Goal: Task Accomplishment & Management: Manage account settings

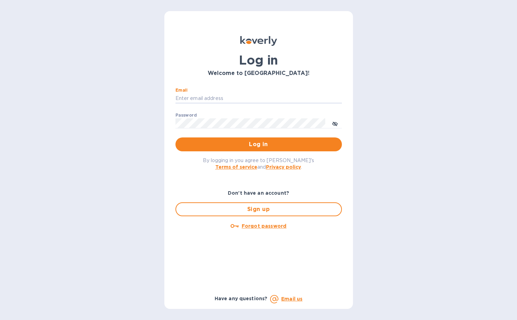
type input "[EMAIL_ADDRESS][DOMAIN_NAME]"
click at [252, 146] on span "Log in" at bounding box center [258, 144] width 155 height 8
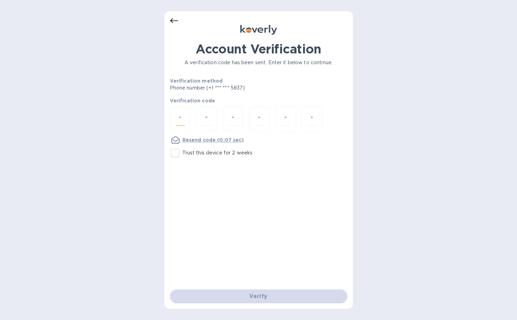
click at [184, 120] on input "number" at bounding box center [180, 119] width 9 height 13
type input "3"
type input "8"
type input "6"
type input "1"
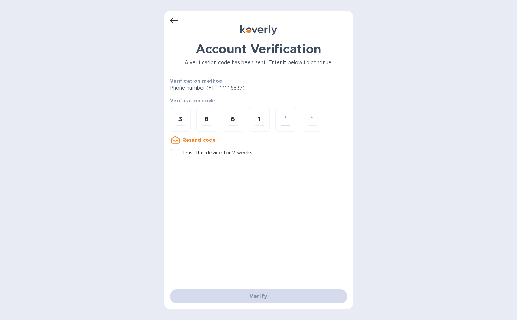
type input "2"
type input "9"
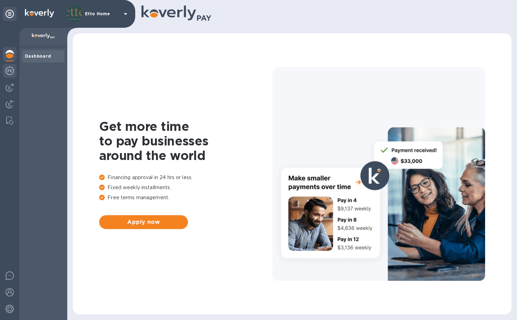
click at [13, 76] on div at bounding box center [10, 71] width 14 height 15
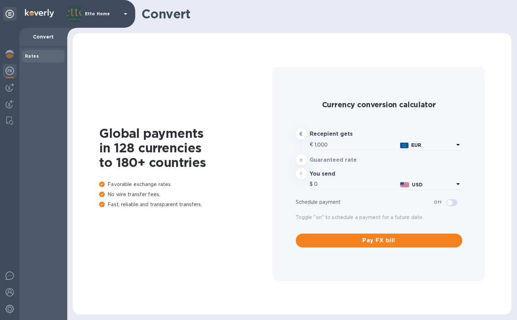
type input "1,171.34"
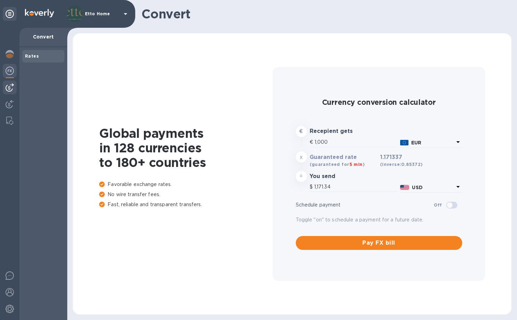
click at [9, 92] on div at bounding box center [10, 87] width 14 height 14
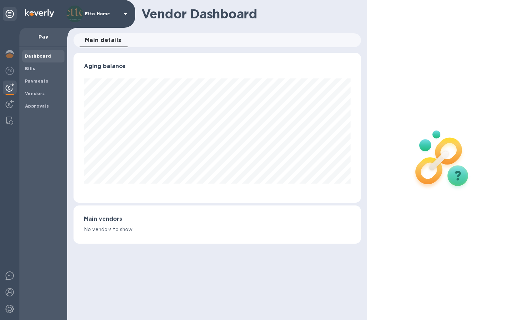
scroll to position [150, 287]
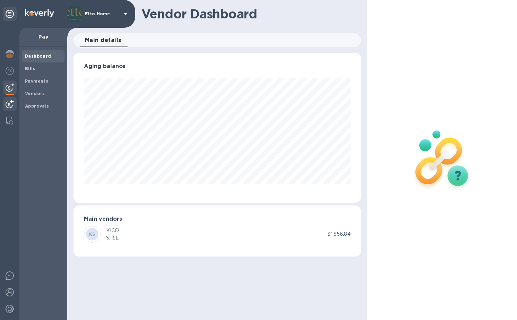
click at [7, 105] on img at bounding box center [10, 104] width 8 height 8
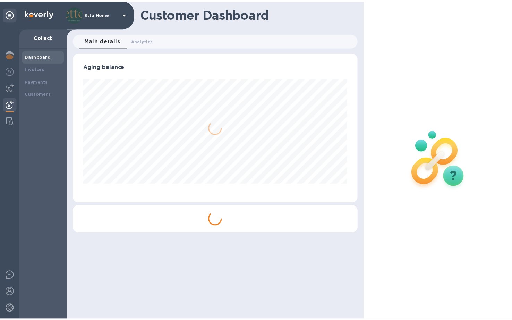
scroll to position [150, 287]
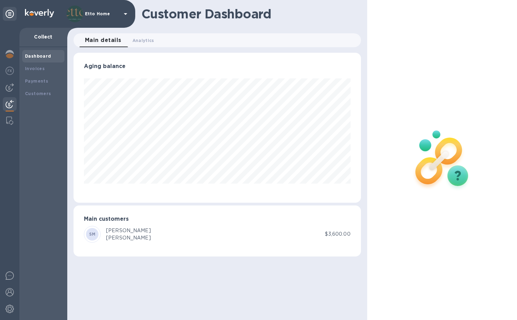
click at [18, 87] on div at bounding box center [9, 174] width 19 height 292
click at [14, 88] on div at bounding box center [10, 87] width 14 height 14
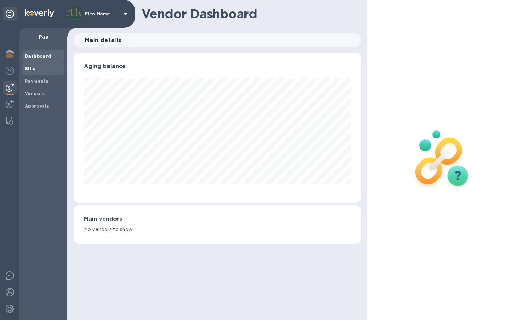
click at [40, 69] on span "Bills" at bounding box center [43, 68] width 37 height 7
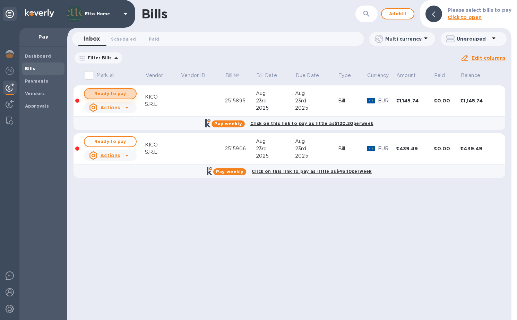
click at [127, 97] on span "Ready to pay" at bounding box center [110, 93] width 40 height 8
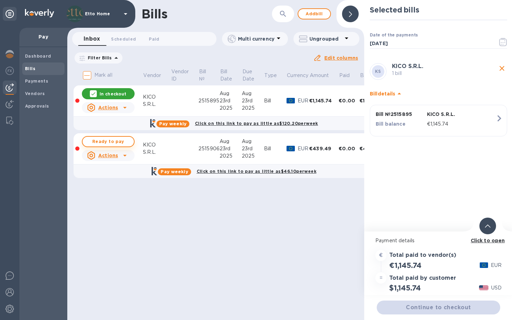
click at [126, 140] on span "Ready to pay" at bounding box center [108, 141] width 40 height 8
checkbox input "true"
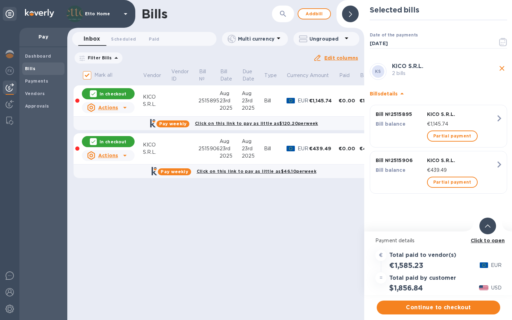
scroll to position [5, 0]
click at [448, 303] on span "Continue to checkout" at bounding box center [438, 307] width 112 height 8
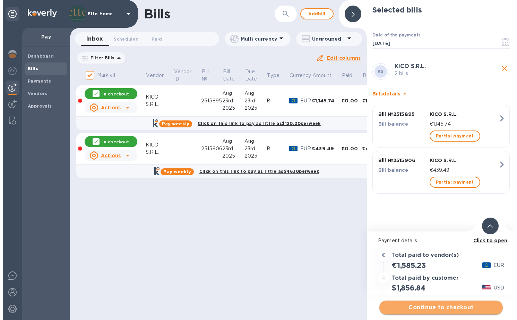
scroll to position [0, 0]
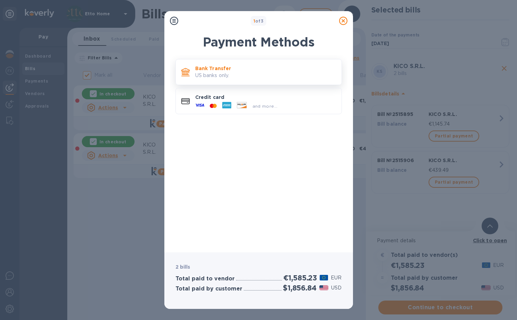
click at [261, 78] on p "US banks only." at bounding box center [265, 75] width 141 height 7
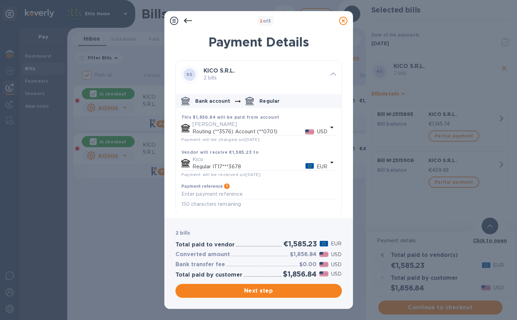
click at [333, 128] on icon "default-method" at bounding box center [332, 127] width 8 height 8
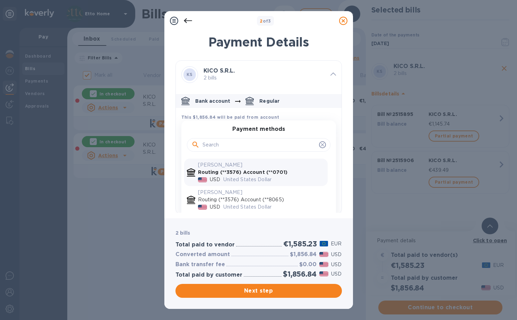
click at [330, 141] on div "Payment methods" at bounding box center [258, 141] width 155 height 30
click at [327, 75] on div "KS KICO S.R.L. 2 bills" at bounding box center [258, 74] width 171 height 33
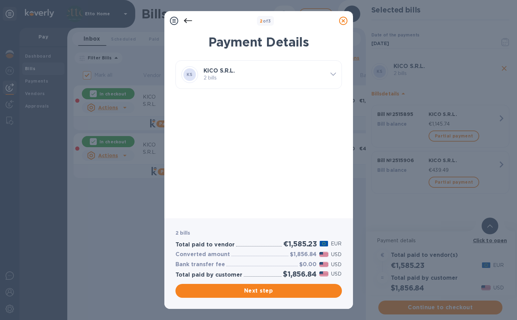
click at [330, 72] on div at bounding box center [333, 75] width 11 height 12
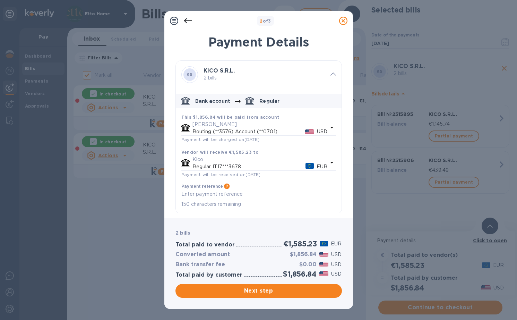
click at [186, 20] on icon at bounding box center [188, 21] width 8 height 8
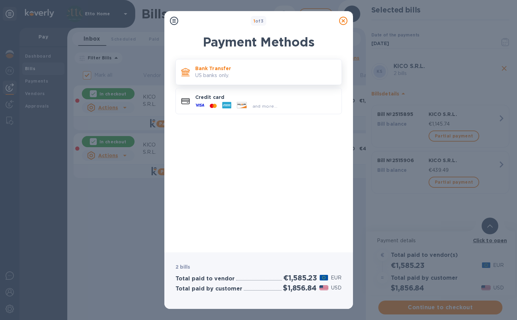
click at [214, 69] on p "Bank Transfer" at bounding box center [265, 68] width 141 height 7
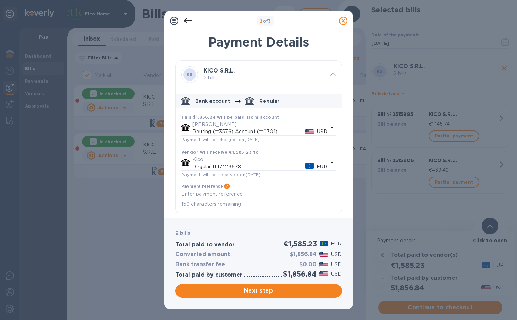
click at [249, 195] on textarea "default-method" at bounding box center [258, 194] width 155 height 6
type textarea "s"
type textarea "Saturnia Residence"
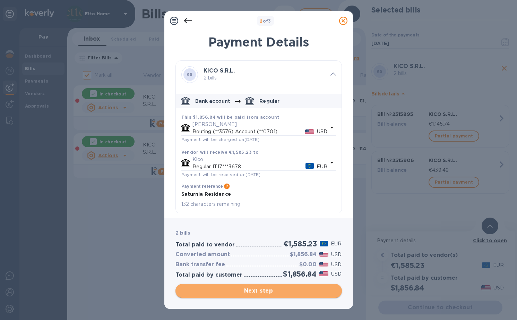
click at [252, 292] on span "Next step" at bounding box center [258, 290] width 155 height 8
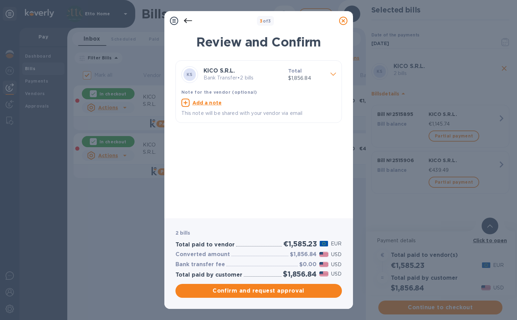
click at [217, 101] on u "Add a note" at bounding box center [206, 103] width 29 height 6
click at [217, 101] on textarea at bounding box center [253, 104] width 144 height 6
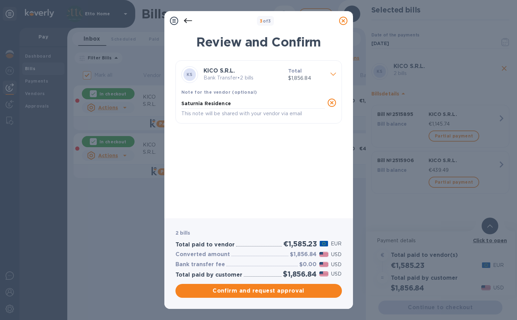
drag, startPoint x: 223, startPoint y: 116, endPoint x: 239, endPoint y: 146, distance: 33.6
click at [239, 147] on div "KS KICO S.R.L. Bank Transfer • 2 bills Total $1,856.84 Note for the vendor (opt…" at bounding box center [258, 136] width 166 height 152
click at [240, 102] on textarea "Saturnia Residence" at bounding box center [253, 104] width 144 height 6
type textarea "Saturnia Recidence"
click at [219, 145] on div "KS KICO S.R.L. Bank Transfer • 2 bills Total $1,856.84 Note for the vendor (opt…" at bounding box center [258, 136] width 166 height 152
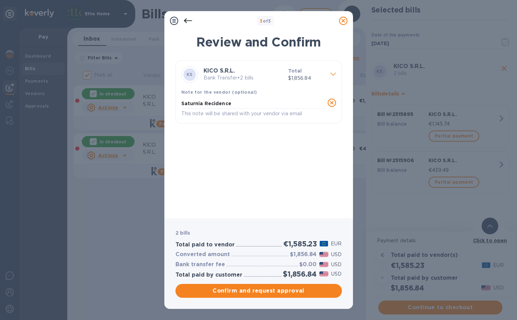
click at [189, 23] on icon at bounding box center [188, 21] width 8 height 8
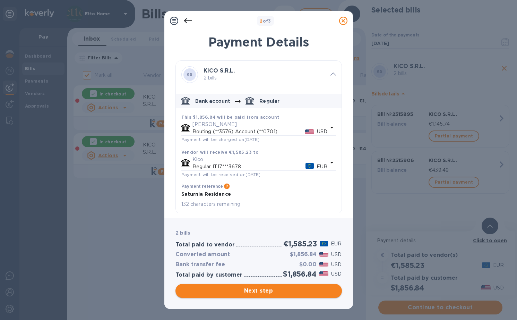
click at [286, 292] on span "Next step" at bounding box center [258, 290] width 155 height 8
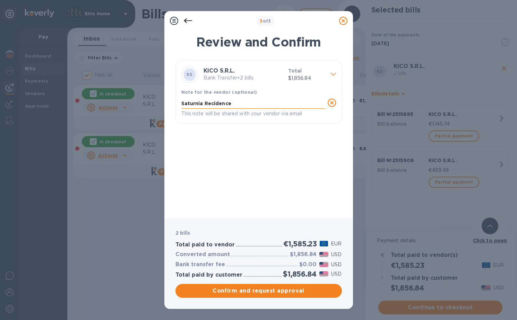
drag, startPoint x: 229, startPoint y: 104, endPoint x: 210, endPoint y: 104, distance: 19.1
click at [210, 104] on textarea "Saturnia Recidence" at bounding box center [253, 104] width 144 height 6
type textarea "Saturnia Residence"
click at [232, 152] on div "KS KICO S.R.L. Bank Transfer • 2 bills Total $1,856.84 Note for the vendor (opt…" at bounding box center [258, 136] width 166 height 152
click at [267, 291] on span "Confirm and request approval" at bounding box center [258, 290] width 155 height 8
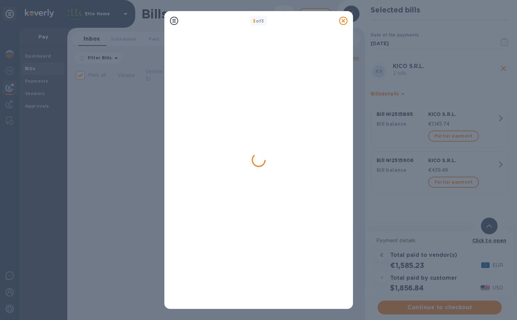
checkbox input "false"
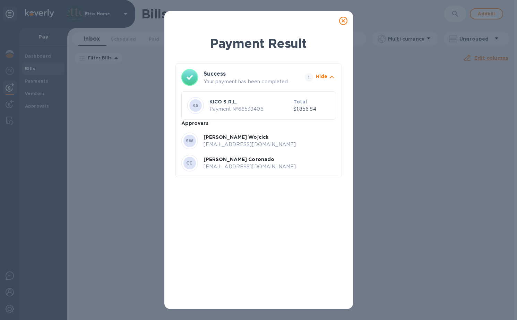
click at [343, 22] on icon at bounding box center [343, 21] width 8 height 8
